Goal: Information Seeking & Learning: Learn about a topic

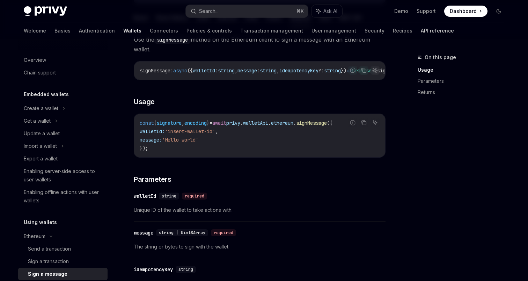
click at [421, 32] on link "API reference" at bounding box center [437, 30] width 33 height 17
type textarea "*"
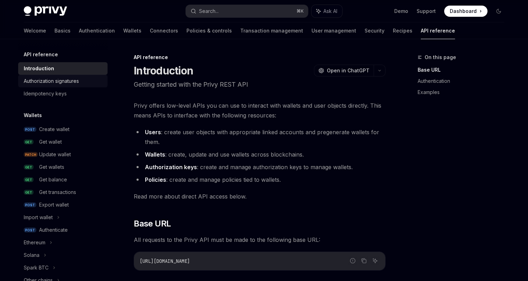
click at [60, 81] on div "Authorization signatures" at bounding box center [51, 81] width 55 height 8
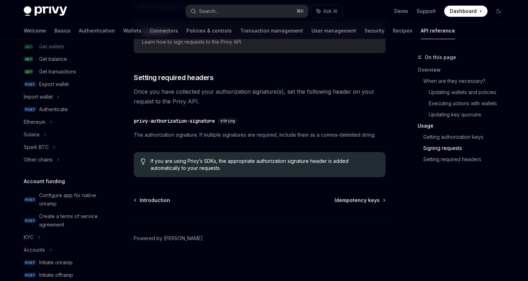
scroll to position [122, 0]
click at [51, 120] on icon at bounding box center [51, 120] width 1 height 2
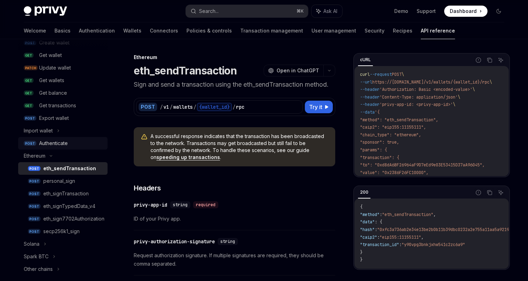
scroll to position [52, 0]
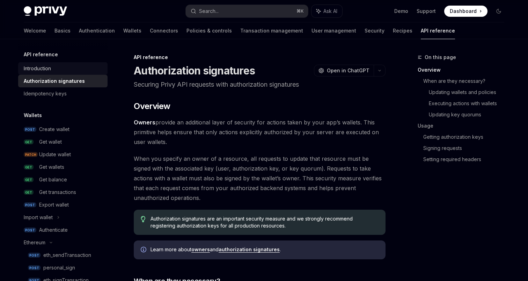
click at [42, 66] on div "Introduction" at bounding box center [37, 68] width 27 height 8
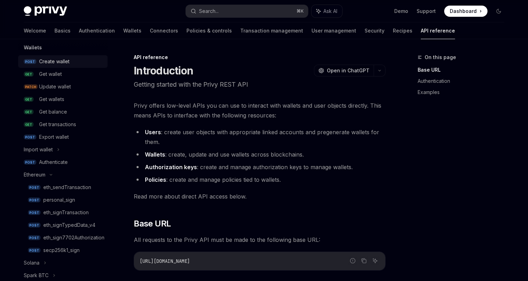
scroll to position [70, 0]
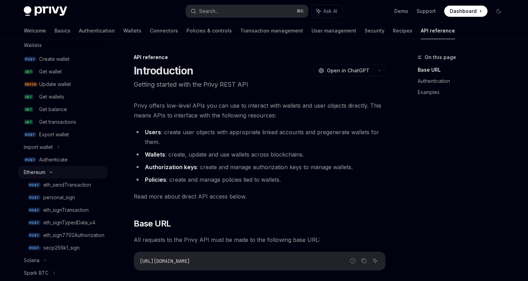
click at [51, 174] on div "Ethereum" at bounding box center [62, 172] width 89 height 13
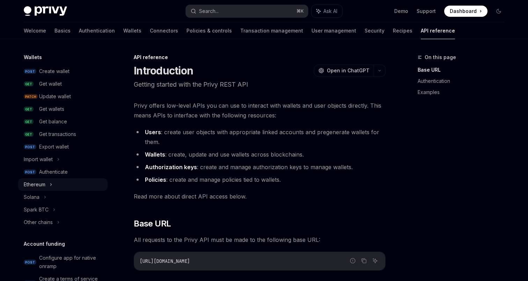
scroll to position [57, 0]
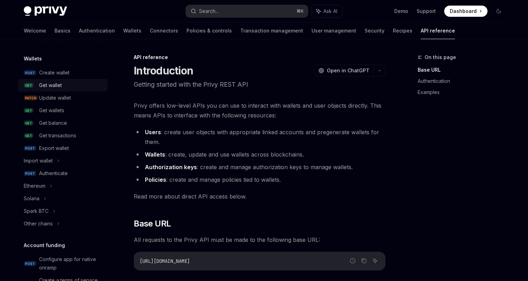
click at [50, 83] on div "Get wallet" at bounding box center [50, 85] width 23 height 8
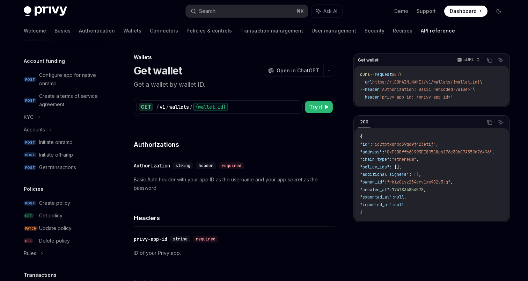
scroll to position [453, 0]
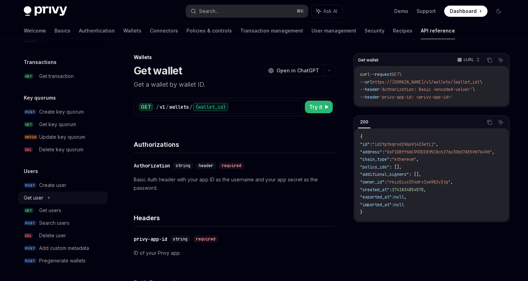
click at [47, 193] on icon at bounding box center [48, 197] width 3 height 8
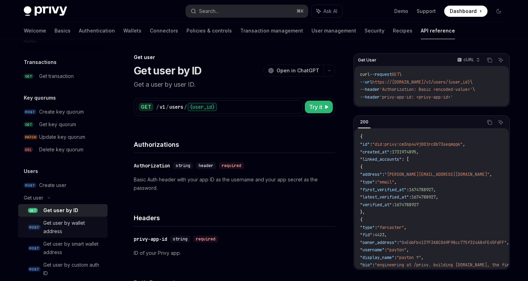
click at [58, 223] on div "Get user by wallet address" at bounding box center [73, 227] width 60 height 17
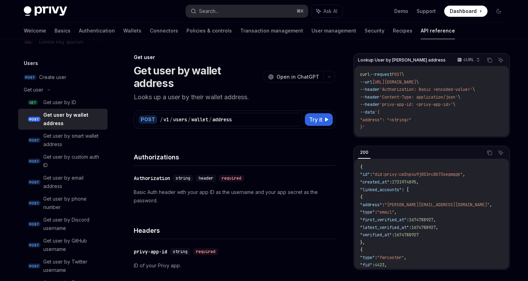
scroll to position [564, 0]
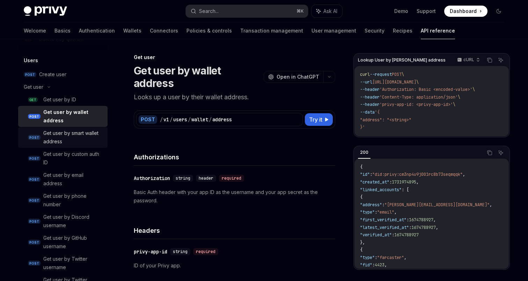
click at [61, 134] on div "Get user by smart wallet address" at bounding box center [73, 137] width 60 height 17
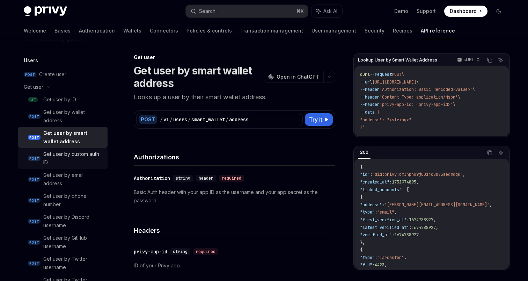
click at [62, 155] on div "Get user by custom auth ID" at bounding box center [73, 158] width 60 height 17
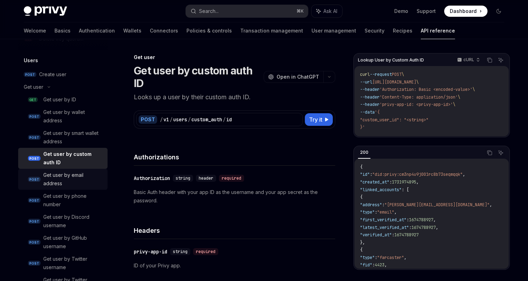
click at [65, 172] on div "Get user by email address" at bounding box center [73, 179] width 60 height 17
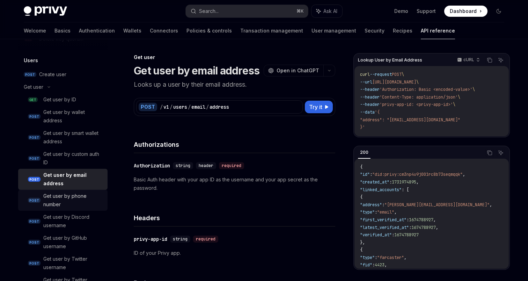
click at [69, 207] on div "Get user by phone number" at bounding box center [73, 200] width 60 height 17
type textarea "*"
